Goal: Browse casually: Explore the website without a specific task or goal

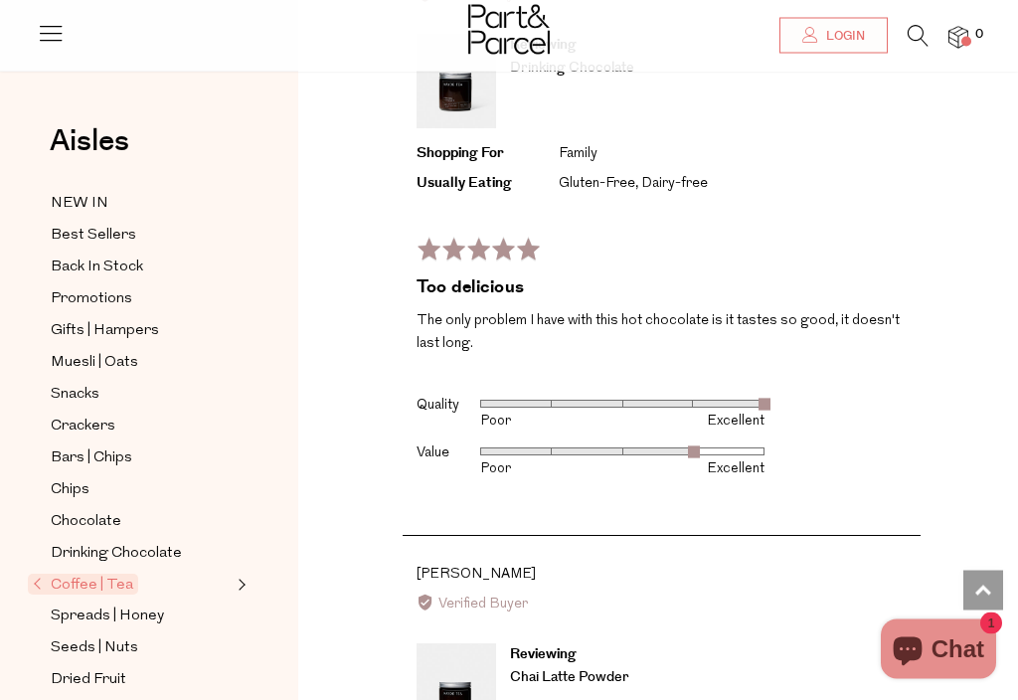
scroll to position [3518, 0]
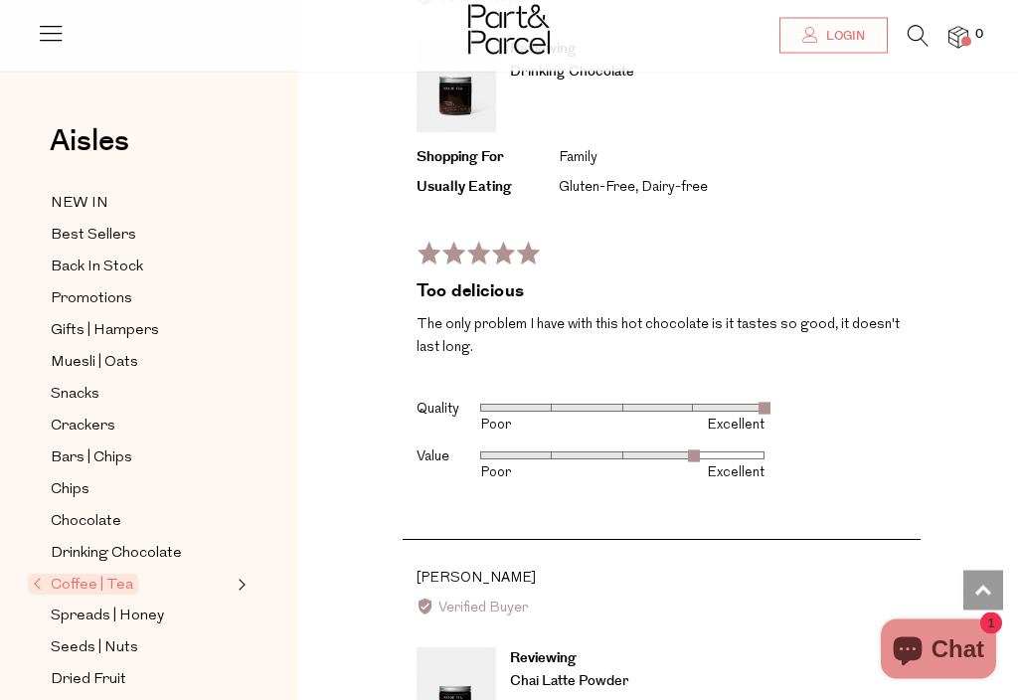
click at [70, 199] on span "NEW IN" at bounding box center [80, 204] width 58 height 24
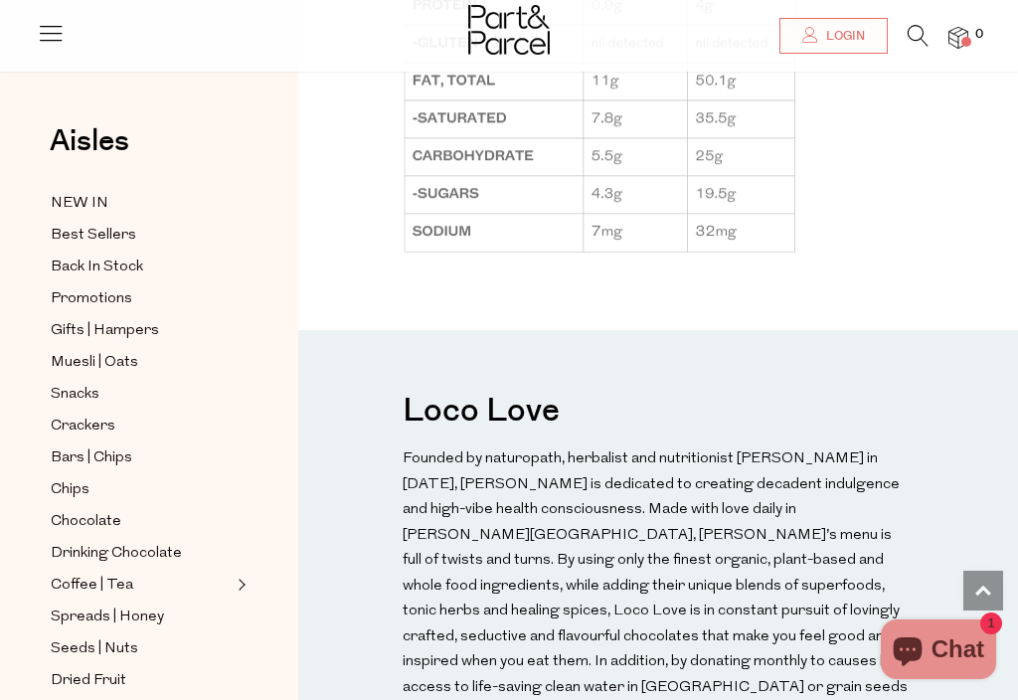
scroll to position [1975, 0]
click at [86, 232] on span "Best Sellers" at bounding box center [93, 236] width 85 height 24
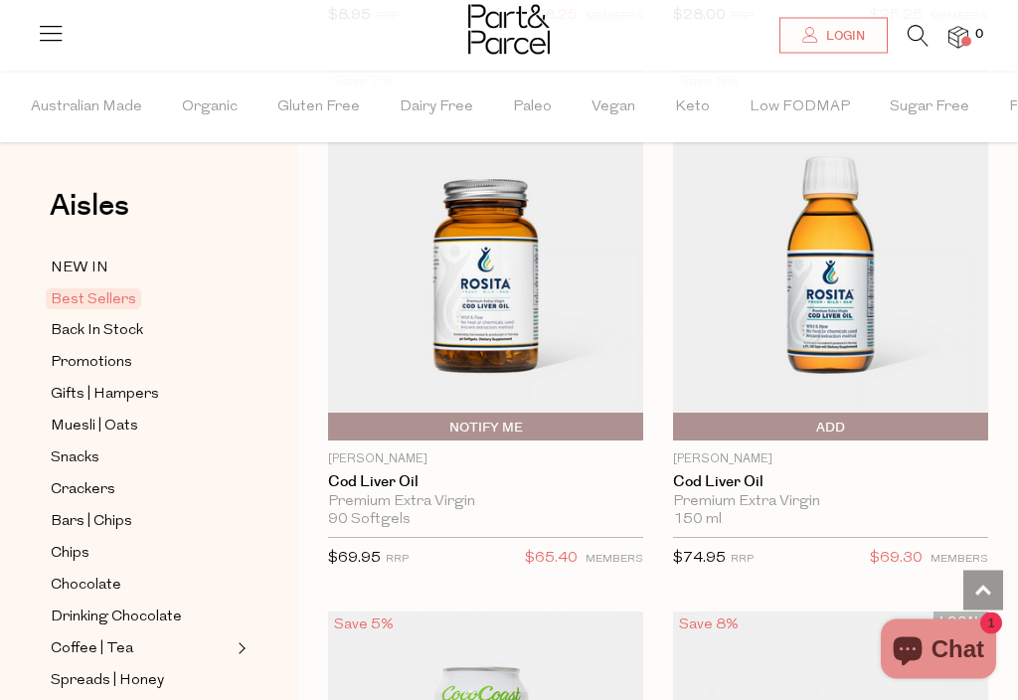
scroll to position [2406, 0]
click at [16, 350] on body "Ready to stock up? Close No items in your parcel. Loading Join to Save on this …" at bounding box center [509, 36] width 1018 height 4884
click at [19, 350] on body "Ready to stock up? Close No items in your parcel. Loading Join to Save on this …" at bounding box center [509, 36] width 1018 height 4884
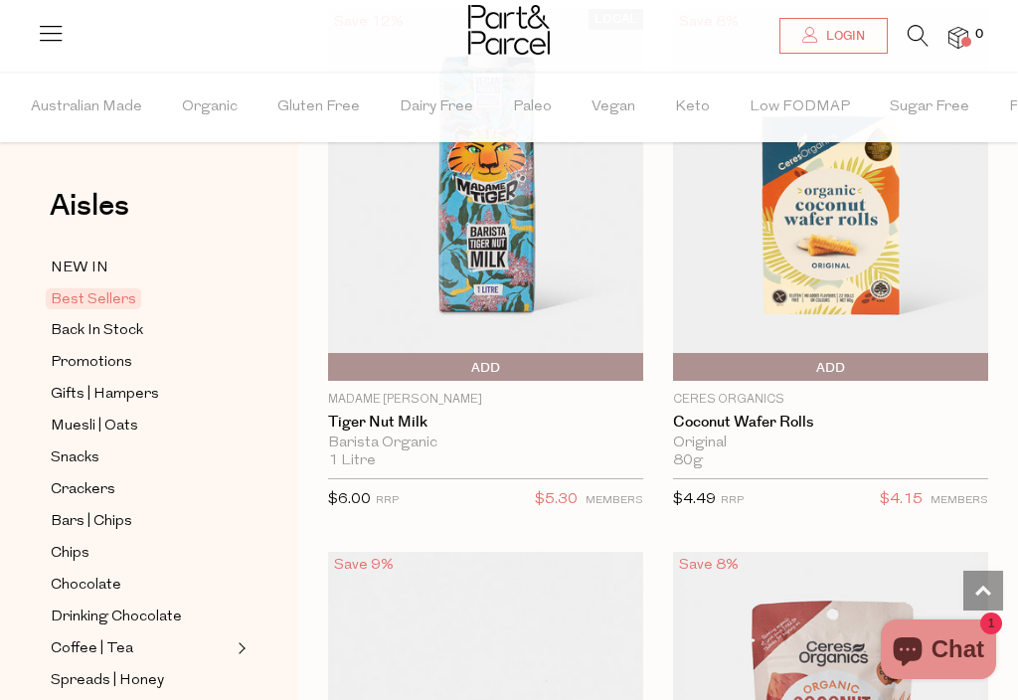
scroll to position [0, 0]
click at [85, 328] on span "Back In Stock" at bounding box center [97, 331] width 92 height 24
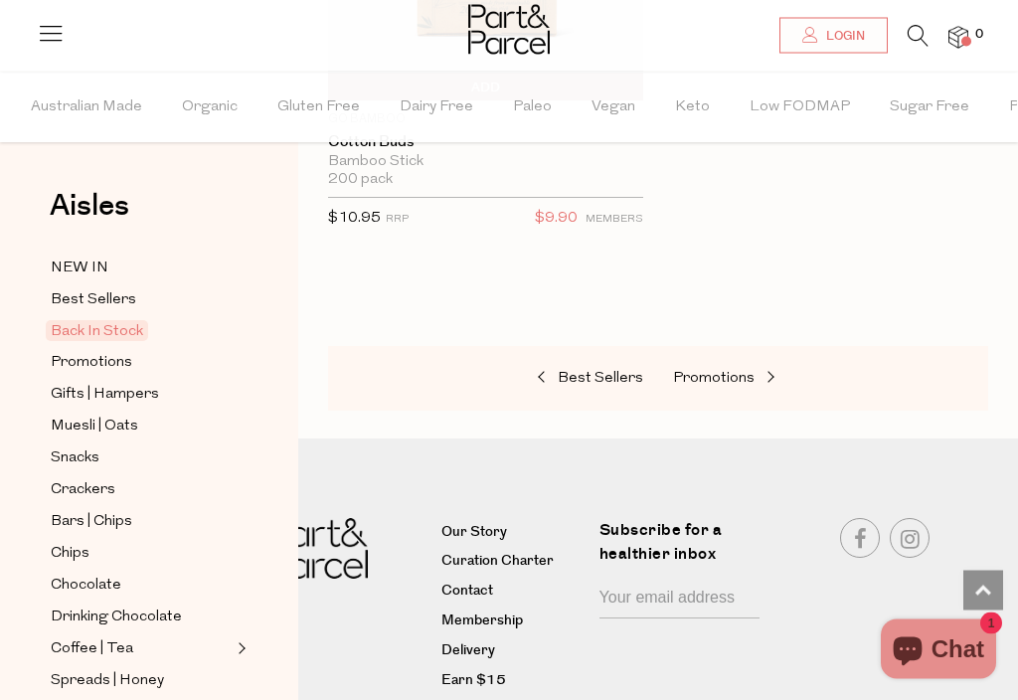
scroll to position [2793, 0]
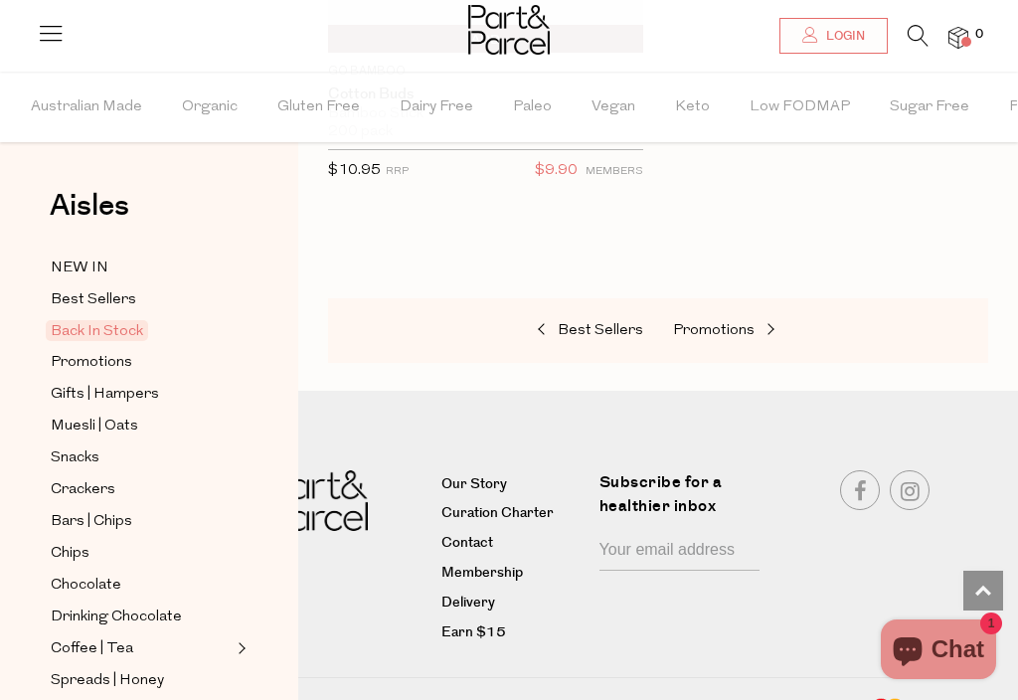
click at [99, 364] on span "Promotions" at bounding box center [91, 363] width 81 height 24
